Goal: Task Accomplishment & Management: Manage account settings

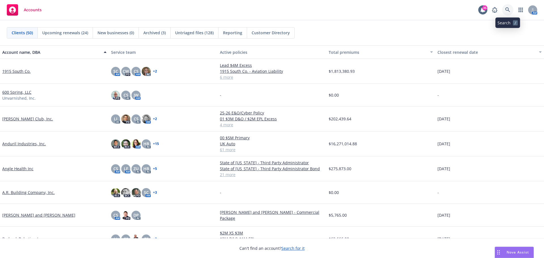
click at [509, 11] on icon at bounding box center [507, 9] width 5 height 5
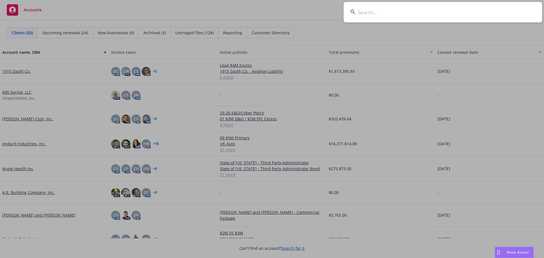
click at [491, 11] on input at bounding box center [442, 12] width 198 height 20
click at [406, 11] on input at bounding box center [442, 12] width 198 height 20
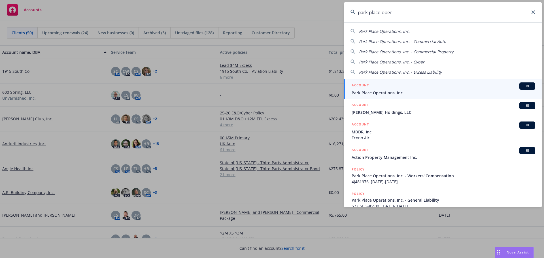
type input "park place oper"
click at [392, 85] on div "ACCOUNT BI" at bounding box center [442, 85] width 183 height 7
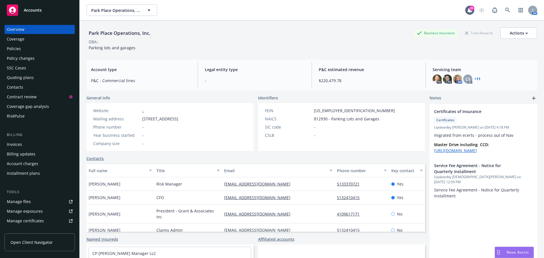
click at [18, 48] on div "Policies" at bounding box center [14, 48] width 14 height 9
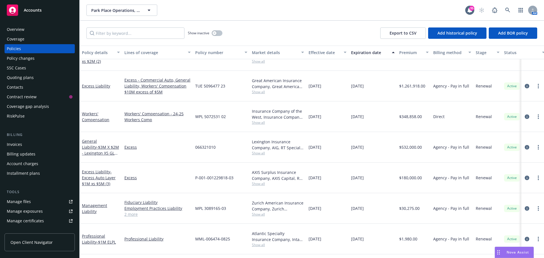
scroll to position [130, 0]
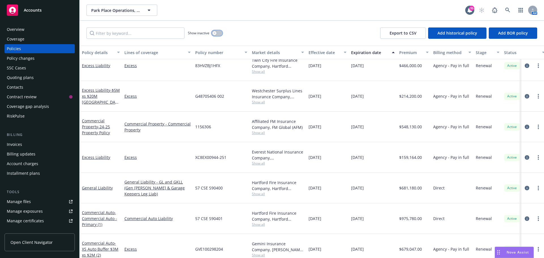
click at [221, 34] on button "button" at bounding box center [216, 33] width 11 height 6
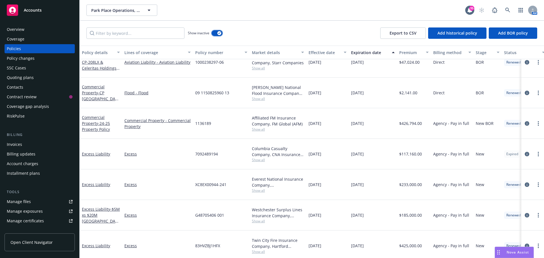
scroll to position [1330, 0]
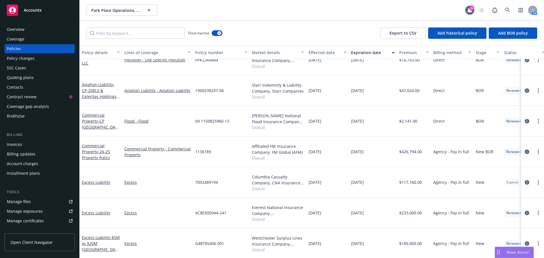
click at [209, 118] on span "09 1150825960 13" at bounding box center [212, 121] width 34 height 6
copy span "09 1150825960 13"
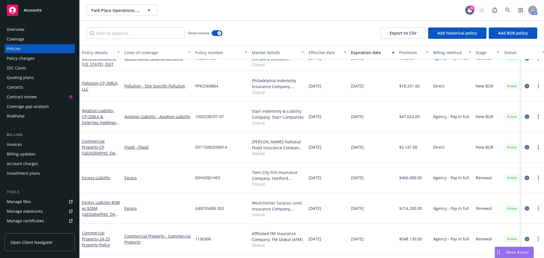
scroll to position [1811, 0]
click at [213, 143] on span "09115082596014" at bounding box center [211, 146] width 32 height 6
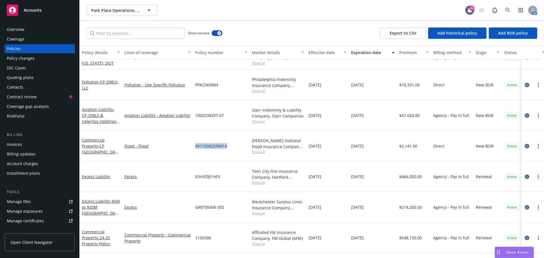
click at [213, 143] on span "09115082596014" at bounding box center [211, 146] width 32 height 6
copy span "09115082596014"
click at [507, 8] on icon at bounding box center [507, 10] width 5 height 5
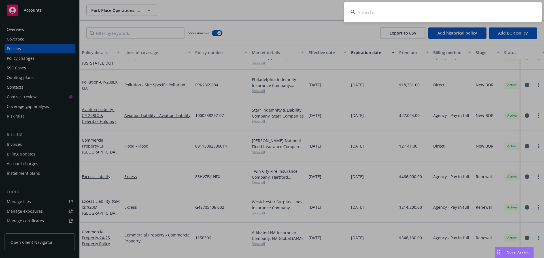
drag, startPoint x: 507, startPoint y: 8, endPoint x: 490, endPoint y: 12, distance: 17.9
click at [490, 12] on input at bounding box center [442, 12] width 198 height 20
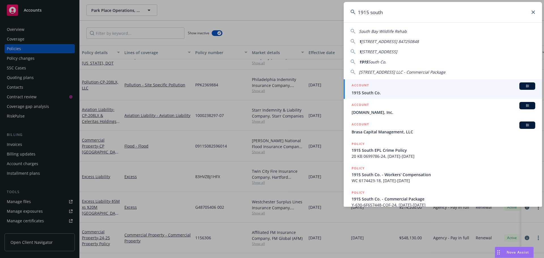
type input "1915 south"
click at [375, 88] on div "ACCOUNT BI" at bounding box center [442, 85] width 183 height 7
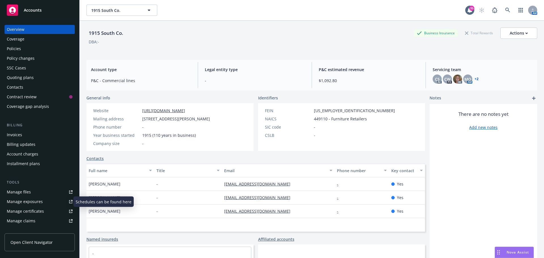
click at [36, 202] on div "Manage exposures" at bounding box center [25, 201] width 36 height 9
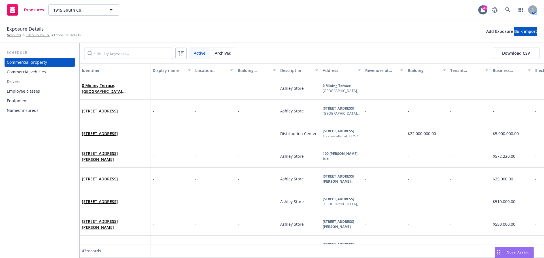
click at [34, 74] on div "Commercial vehicles" at bounding box center [26, 71] width 39 height 9
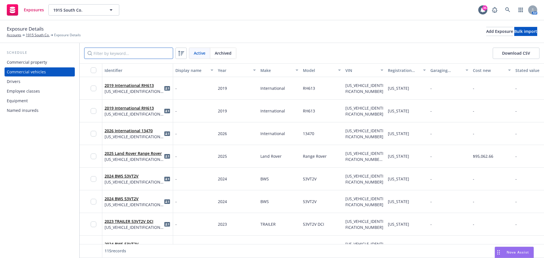
click at [135, 54] on input "Filter by keyword..." at bounding box center [128, 53] width 89 height 11
paste input "3HSDXTZN3LN563849"
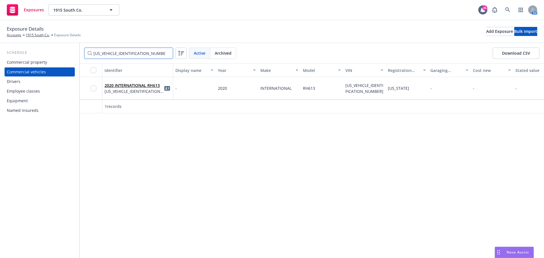
type input "3HSDXTZN3LN563849"
click at [95, 87] on input "checkbox" at bounding box center [94, 88] width 6 height 6
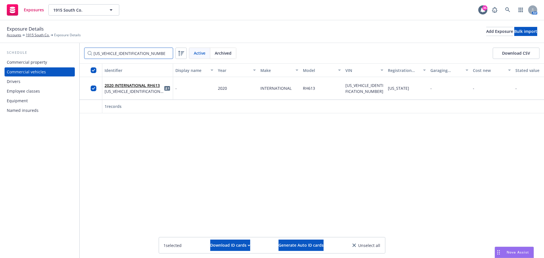
click at [166, 53] on input "3HSDXTZN3LN563849" at bounding box center [128, 53] width 89 height 11
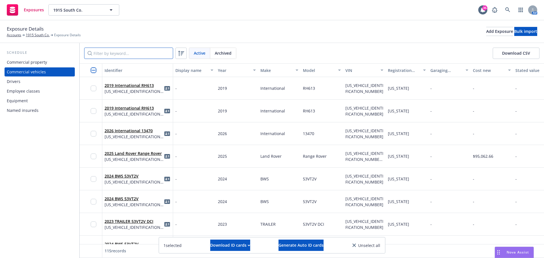
click at [126, 54] on input "Filter by keyword..." at bounding box center [128, 53] width 89 height 11
paste input "3HSDXTZN3LN679150"
type input "3HSDXTZN3LN679150"
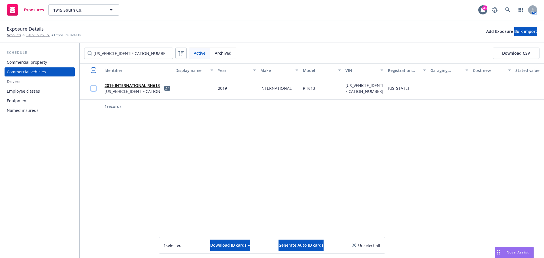
click at [91, 89] on input "checkbox" at bounding box center [94, 88] width 6 height 6
drag, startPoint x: 166, startPoint y: 54, endPoint x: 163, endPoint y: 54, distance: 2.8
click at [166, 54] on input "3HSDXTZN3LN679150" at bounding box center [128, 53] width 89 height 11
click at [135, 54] on input "Filter by keyword..." at bounding box center [128, 53] width 89 height 11
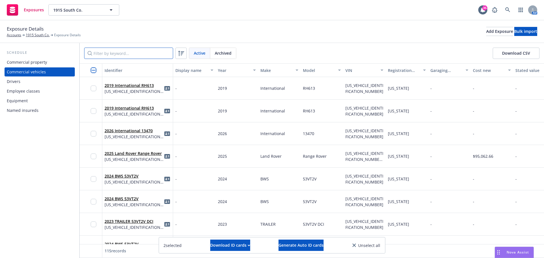
paste input "3HSDXTZN3MN191754"
type input "3HSDXTZN3MN191754"
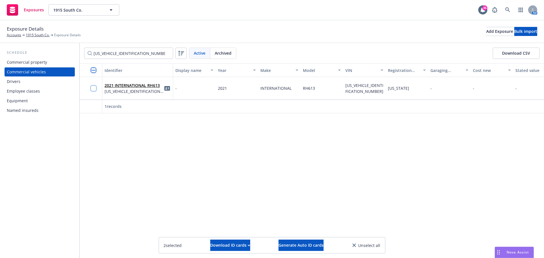
click at [94, 87] on input "checkbox" at bounding box center [94, 88] width 6 height 6
drag, startPoint x: 166, startPoint y: 54, endPoint x: 153, endPoint y: 53, distance: 13.4
click at [166, 54] on input "3HSDXTZN3MN191754" at bounding box center [128, 53] width 89 height 11
click at [133, 53] on input "Filter by keyword..." at bounding box center [128, 53] width 89 height 11
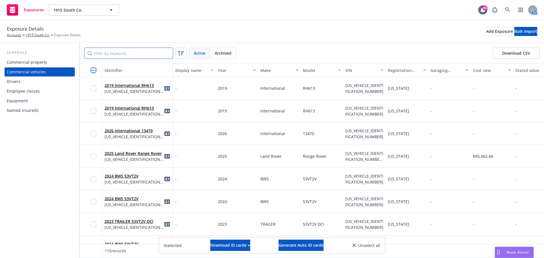
paste input "1HSHWSNN73H036334"
type input "1HSHWSNN73H036334"
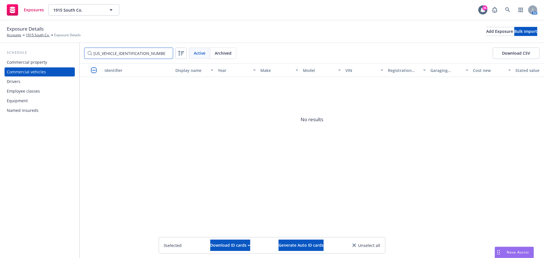
click at [167, 52] on input "1HSHWSNN73H036334" at bounding box center [128, 53] width 89 height 11
click at [130, 54] on input "Filter by keyword..." at bounding box center [128, 53] width 89 height 11
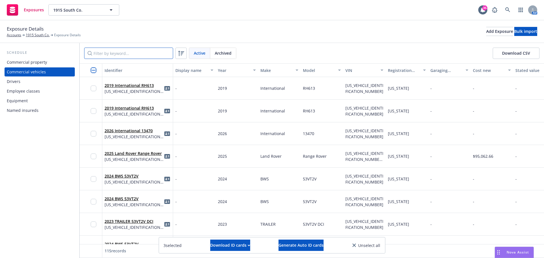
paste input "3HSDXTZN2RN669055"
type input "3HSDXTZN2RN669055"
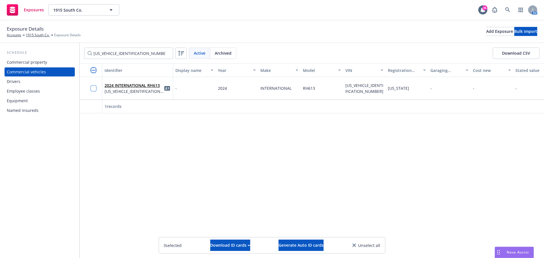
drag, startPoint x: 94, startPoint y: 87, endPoint x: 160, endPoint y: 110, distance: 70.3
click at [94, 87] on input "checkbox" at bounding box center [94, 88] width 6 height 6
drag, startPoint x: 167, startPoint y: 53, endPoint x: 147, endPoint y: 54, distance: 19.8
click at [167, 53] on input "3HSDXTZN2RN669055" at bounding box center [128, 53] width 89 height 11
click at [141, 53] on input "Filter by keyword..." at bounding box center [128, 53] width 89 height 11
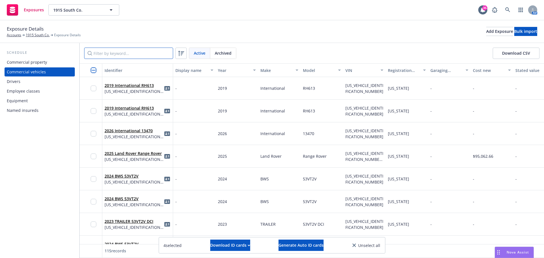
paste input "3HSDXTZN6RN669057"
type input "3HSDXTZN6RN669057"
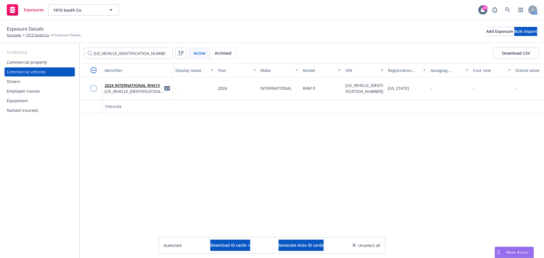
click at [93, 88] on input "checkbox" at bounding box center [94, 88] width 6 height 6
click at [229, 242] on div "Download ID cards" at bounding box center [230, 245] width 40 height 11
click at [226, 230] on link "Download uneditable ID cards" at bounding box center [219, 231] width 76 height 11
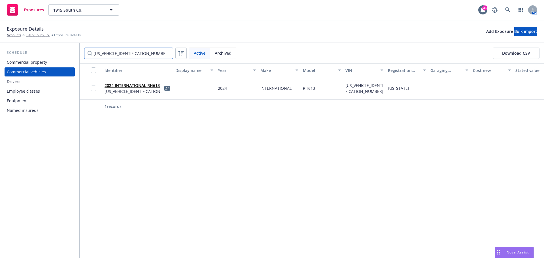
click at [166, 54] on input "3HSDXTZN6RN669057" at bounding box center [128, 53] width 89 height 11
click at [131, 54] on input "Filter by keyword..." at bounding box center [128, 53] width 89 height 11
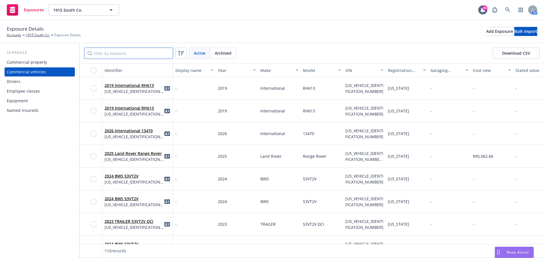
paste input "1HSHWSNN73H036334"
type input "1HSHWSNN73H036334"
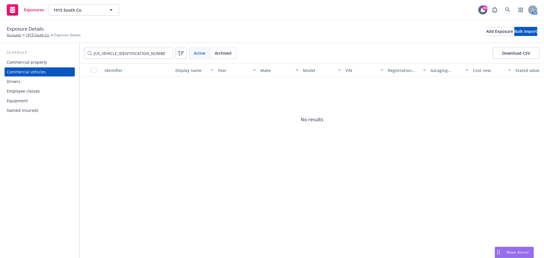
click at [475, 26] on div "Exposure Details Accounts 1915 South Co. Exposure Details Add Exposure Bulk imp…" at bounding box center [272, 31] width 530 height 12
click at [486, 33] on div "Add Exposure" at bounding box center [499, 31] width 27 height 8
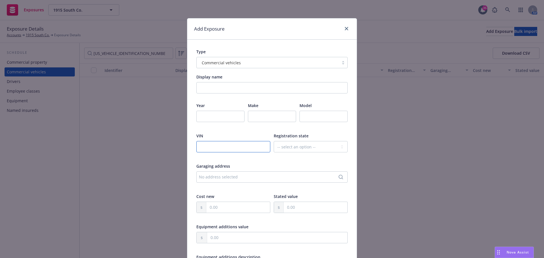
click at [217, 149] on input "text" at bounding box center [233, 146] width 74 height 11
paste input "1HSHWSNN73H036334"
type input "1HSHWSNN73H036334"
click at [303, 147] on select "-- select an option -- Alaska Alabama Arkansas American Samoa Arizona Californi…" at bounding box center [310, 146] width 74 height 11
select select "GA"
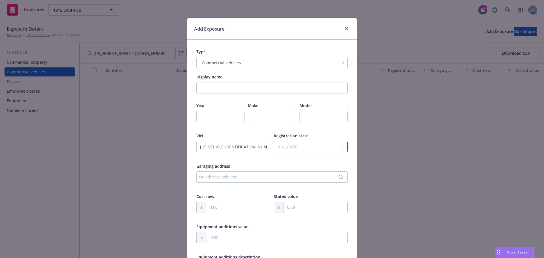
click at [273, 141] on select "-- select an option -- Alaska Alabama Arkansas American Samoa Arizona Californi…" at bounding box center [310, 146] width 74 height 11
click at [215, 117] on input "number" at bounding box center [220, 116] width 48 height 11
type input "2014"
type input "International"
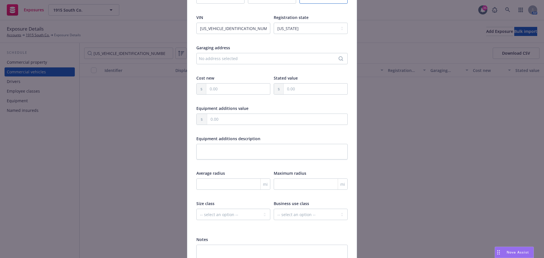
scroll to position [168, 0]
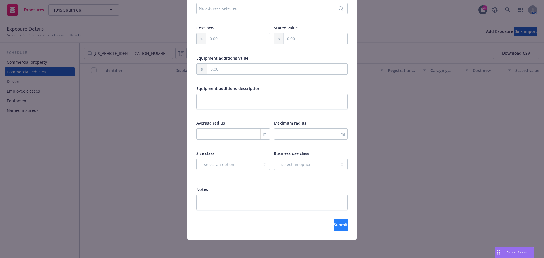
type input "RH613"
click at [334, 227] on span "Submit" at bounding box center [340, 224] width 14 height 5
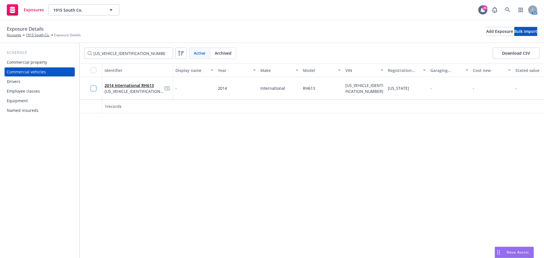
click at [94, 87] on input "checkbox" at bounding box center [94, 88] width 6 height 6
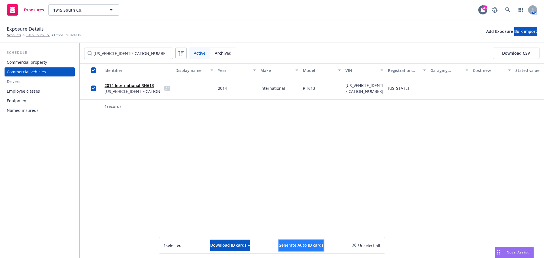
click at [301, 243] on span "Generate Auto ID cards" at bounding box center [300, 244] width 45 height 5
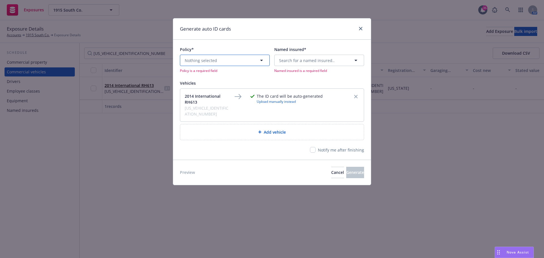
click at [217, 63] on button "Nothing selected" at bounding box center [225, 60] width 90 height 11
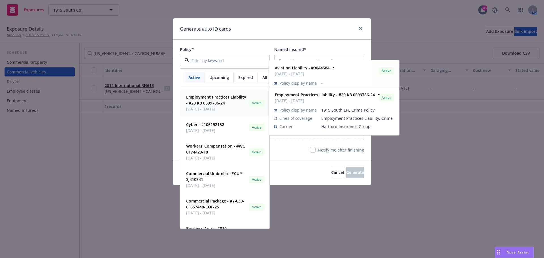
scroll to position [66, 0]
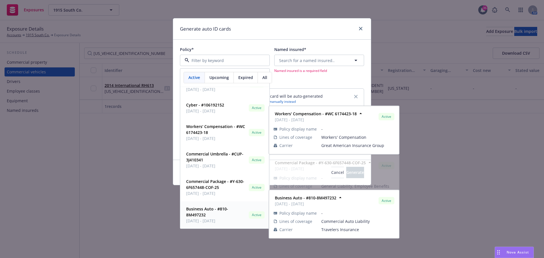
click at [216, 209] on strong "Business Auto - #810-8M497232" at bounding box center [207, 211] width 42 height 11
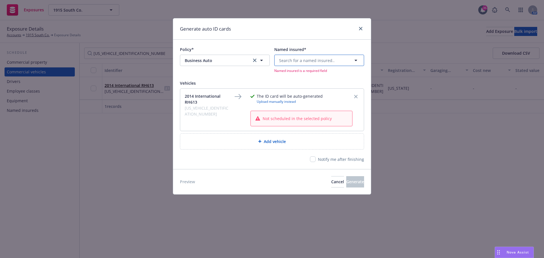
click at [298, 60] on span "Search for a named insured.." at bounding box center [306, 60] width 55 height 6
click at [309, 93] on span "1915 South Co." at bounding box center [309, 92] width 59 height 6
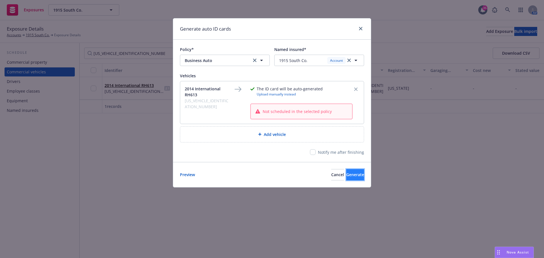
click at [353, 174] on span "Generate" at bounding box center [355, 174] width 18 height 5
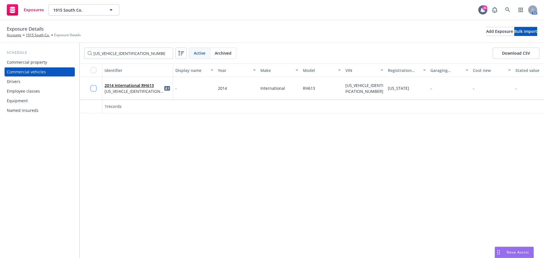
click at [93, 86] on input "checkbox" at bounding box center [94, 88] width 6 height 6
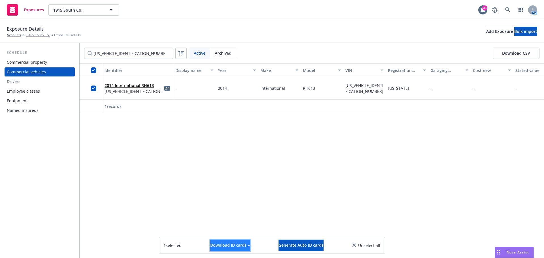
click at [223, 245] on div "Download ID cards" at bounding box center [230, 245] width 40 height 11
click at [223, 232] on link "Download uneditable ID cards" at bounding box center [219, 231] width 76 height 11
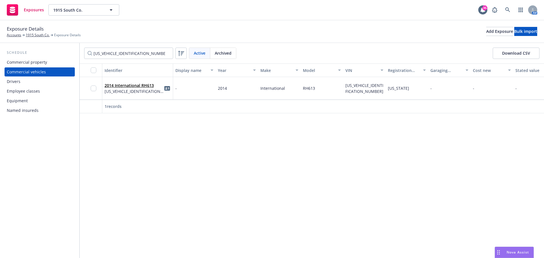
click at [407, 29] on div "Exposure Details Accounts 1915 South Co. Exposure Details Add Exposure Bulk imp…" at bounding box center [272, 31] width 530 height 12
click at [507, 10] on icon at bounding box center [507, 9] width 5 height 5
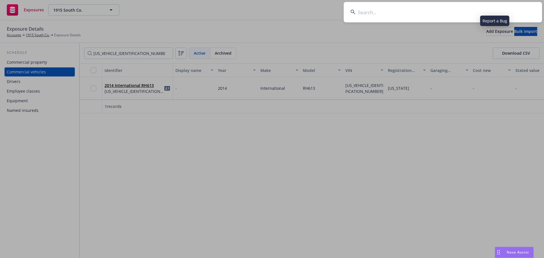
click at [480, 12] on input at bounding box center [442, 12] width 198 height 20
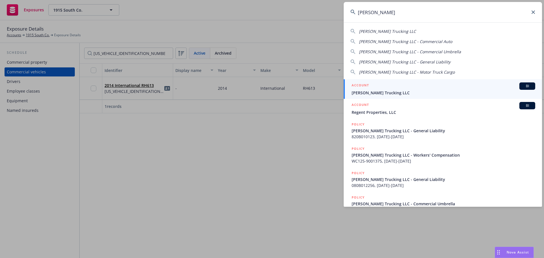
type input "nick spano"
click at [385, 91] on span "Nick Spano Trucking LLC" at bounding box center [442, 93] width 183 height 6
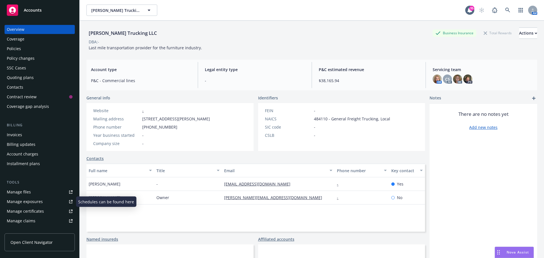
click at [43, 209] on link "Manage certificates" at bounding box center [40, 211] width 70 height 9
click at [25, 51] on div "Policies" at bounding box center [40, 48] width 66 height 9
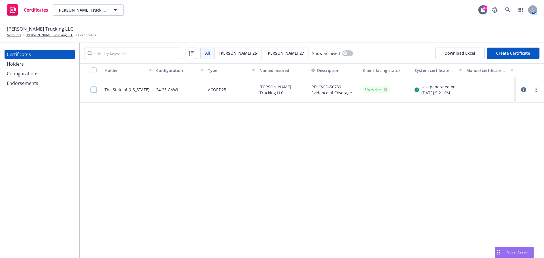
click at [94, 89] on input "checkbox" at bounding box center [94, 90] width 6 height 6
click at [28, 74] on div "Configurations" at bounding box center [23, 73] width 32 height 9
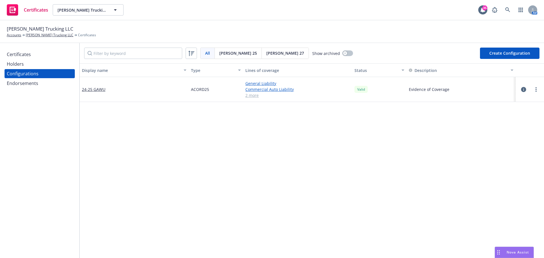
click at [251, 95] on link "2 more" at bounding box center [297, 95] width 104 height 6
click at [520, 95] on button "button" at bounding box center [523, 95] width 7 height 7
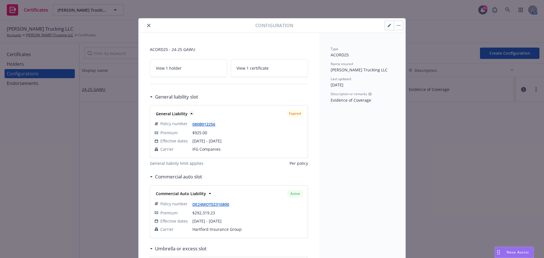
click at [189, 112] on icon at bounding box center [192, 114] width 6 height 6
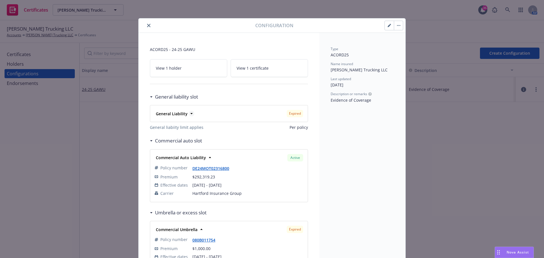
click at [189, 112] on icon at bounding box center [192, 114] width 6 height 6
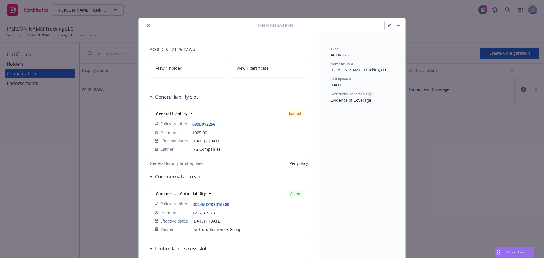
click at [390, 27] on button "button" at bounding box center [388, 25] width 9 height 9
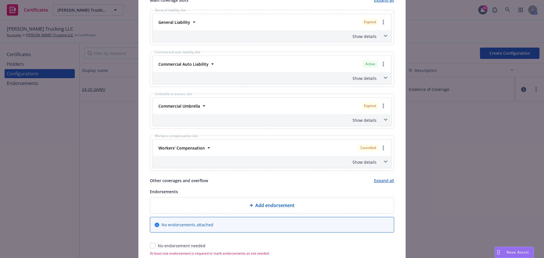
scroll to position [198, 0]
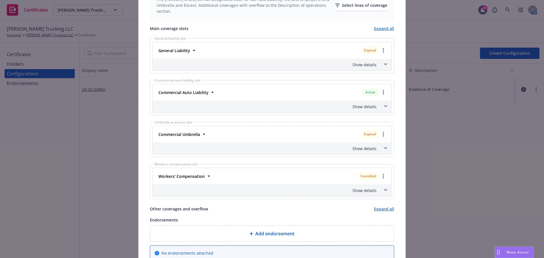
click at [384, 190] on icon at bounding box center [385, 190] width 3 height 2
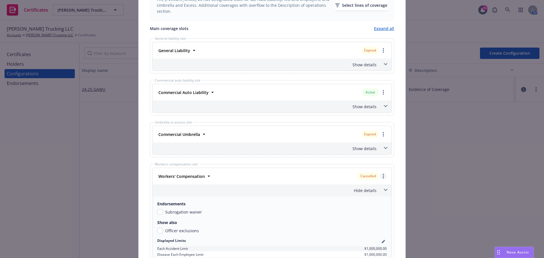
click at [382, 177] on link "more" at bounding box center [383, 176] width 7 height 7
click at [361, 190] on link "Remove this LOC" at bounding box center [360, 187] width 52 height 11
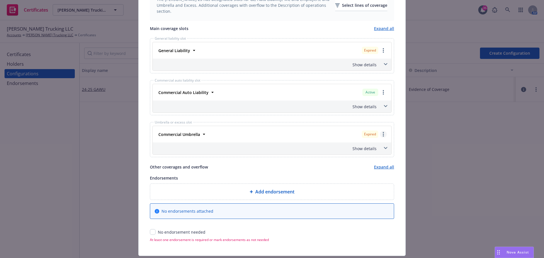
click at [382, 134] on circle "more" at bounding box center [382, 134] width 1 height 1
click at [354, 147] on link "Remove this LOC" at bounding box center [360, 145] width 52 height 11
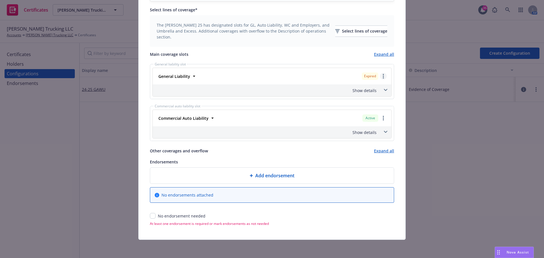
click at [382, 76] on icon "more" at bounding box center [382, 76] width 1 height 5
click at [360, 87] on link "Remove this LOC" at bounding box center [360, 87] width 52 height 11
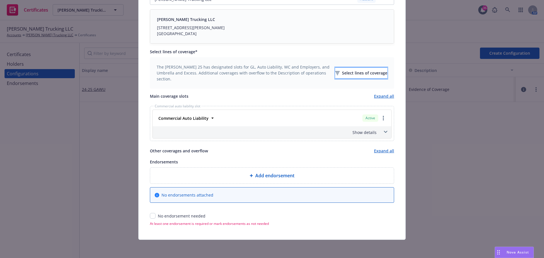
click at [353, 76] on div "Select lines of coverage" at bounding box center [361, 73] width 52 height 11
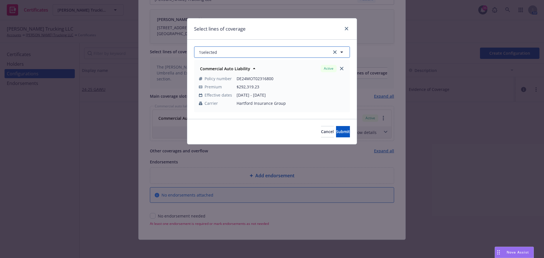
click at [219, 50] on button "1 selected" at bounding box center [272, 51] width 156 height 11
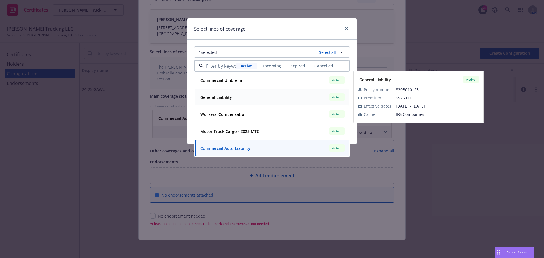
click at [223, 97] on strong "General Liability" at bounding box center [216, 97] width 32 height 5
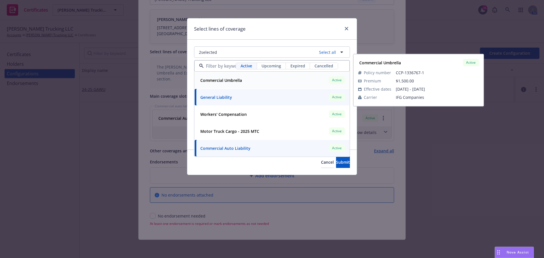
click at [227, 81] on strong "Commercial Umbrella" at bounding box center [221, 80] width 42 height 5
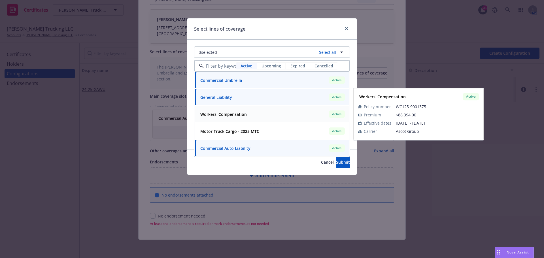
click at [228, 115] on strong "Workers' Compensation" at bounding box center [223, 114] width 46 height 5
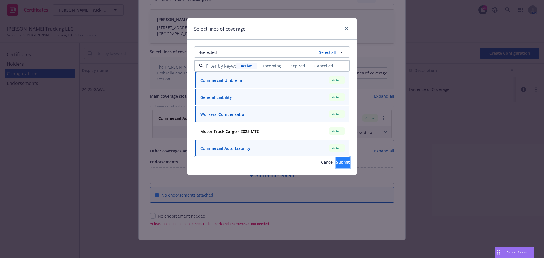
click at [336, 160] on span "Submit" at bounding box center [343, 161] width 14 height 5
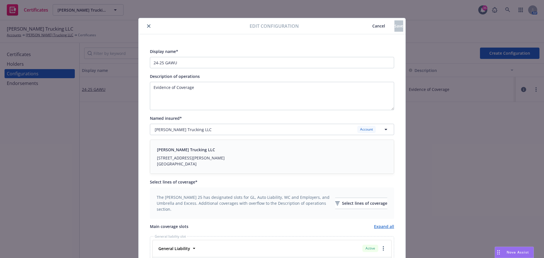
scroll to position [0, 0]
drag, startPoint x: 155, startPoint y: 64, endPoint x: 162, endPoint y: 80, distance: 17.9
click at [155, 64] on input "24-25 GAWU" at bounding box center [272, 62] width 244 height 11
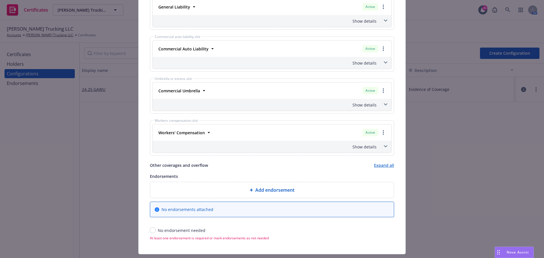
scroll to position [256, 0]
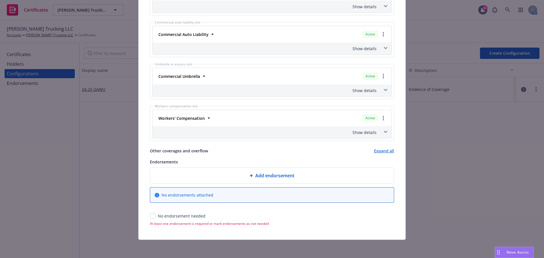
type input "25-26 GAWU"
click at [150, 216] on input "checkbox" at bounding box center [153, 216] width 6 height 6
checkbox input "true"
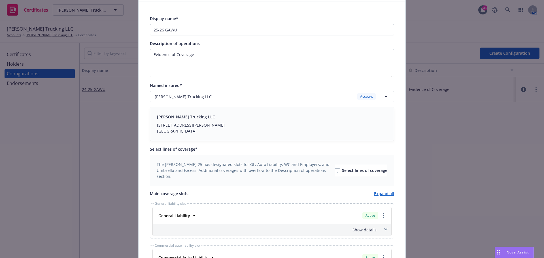
scroll to position [0, 0]
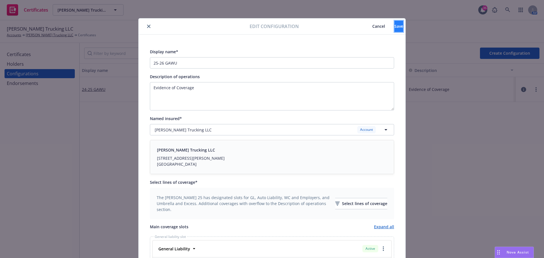
click at [394, 23] on span "Save" at bounding box center [398, 25] width 9 height 5
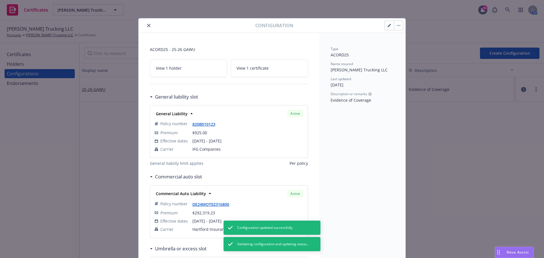
click at [147, 24] on icon "close" at bounding box center [148, 25] width 3 height 3
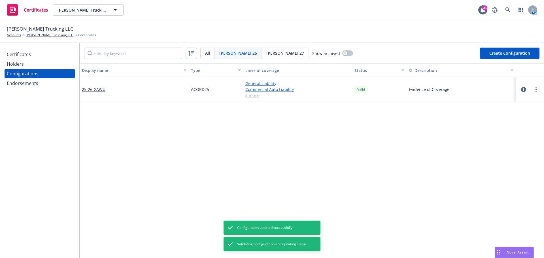
click at [40, 55] on div "Certificates" at bounding box center [40, 54] width 66 height 9
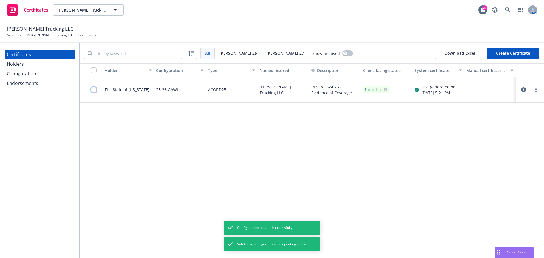
click at [95, 92] on input "checkbox" at bounding box center [94, 90] width 6 height 6
click at [534, 90] on link "more" at bounding box center [535, 89] width 7 height 7
click at [476, 123] on link "Regenerate" at bounding box center [493, 123] width 91 height 11
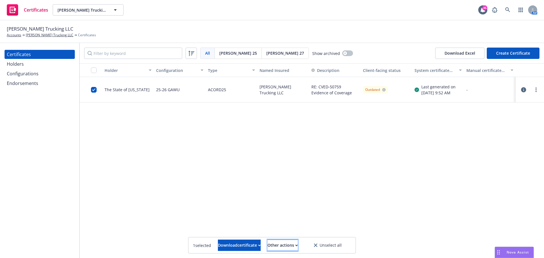
click at [297, 243] on div "Other actions" at bounding box center [282, 245] width 30 height 11
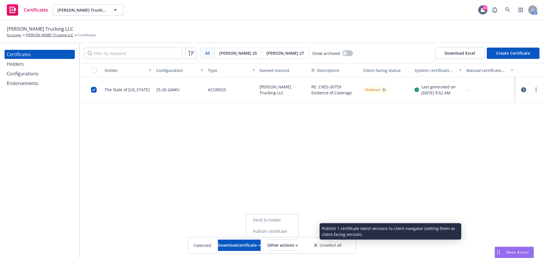
click at [286, 233] on link "Publish certificate" at bounding box center [272, 231] width 52 height 11
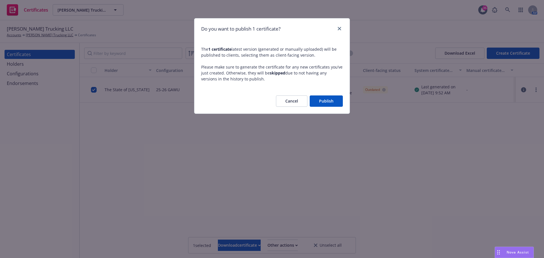
click at [320, 101] on button "Publish" at bounding box center [325, 100] width 33 height 11
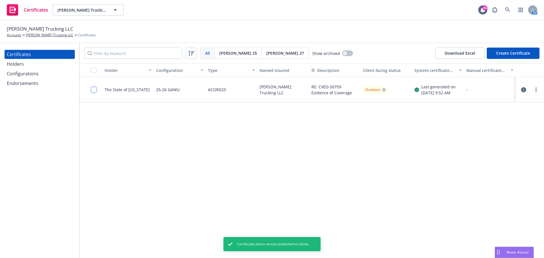
click at [95, 90] on input "checkbox" at bounding box center [94, 90] width 6 height 6
click at [218, 243] on div "Download certificate" at bounding box center [239, 245] width 43 height 11
click at [213, 226] on link "Download uneditable file" at bounding box center [210, 231] width 66 height 11
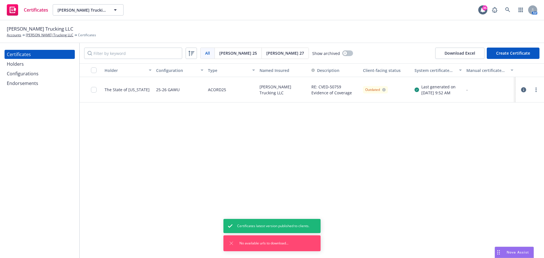
click at [42, 71] on div "Configurations" at bounding box center [40, 73] width 66 height 9
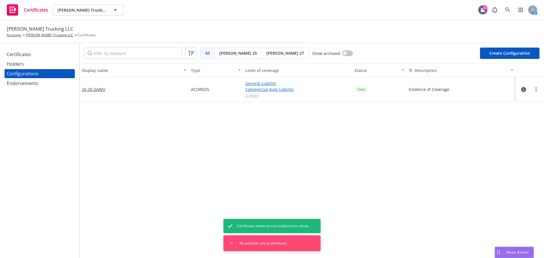
click at [24, 65] on div "Holders" at bounding box center [40, 63] width 66 height 9
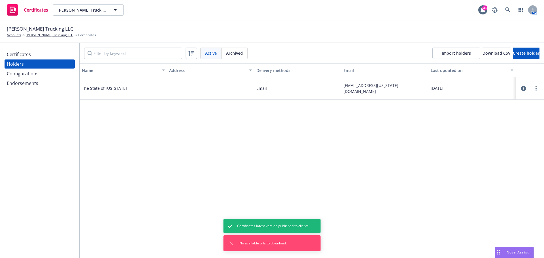
click at [25, 55] on div "Certificates" at bounding box center [19, 54] width 24 height 9
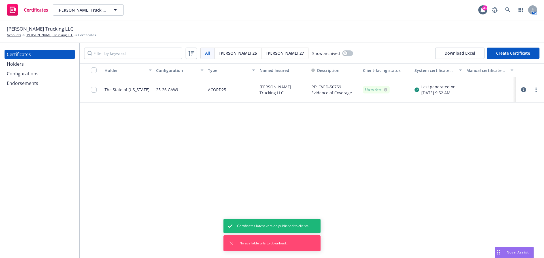
click at [97, 88] on div at bounding box center [95, 89] width 9 height 18
click at [93, 92] on input "checkbox" at bounding box center [94, 90] width 6 height 6
drag, startPoint x: 215, startPoint y: 245, endPoint x: 216, endPoint y: 241, distance: 4.0
click at [218, 245] on div "Download certificate" at bounding box center [239, 245] width 43 height 11
click at [217, 233] on link "Download uneditable file" at bounding box center [210, 231] width 66 height 11
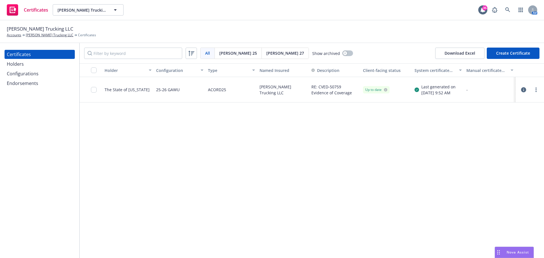
click at [404, 39] on div "Nick Spano Trucking LLC Accounts Nick Spano Trucking LLC Certificates" at bounding box center [272, 31] width 544 height 23
